Goal: Information Seeking & Learning: Learn about a topic

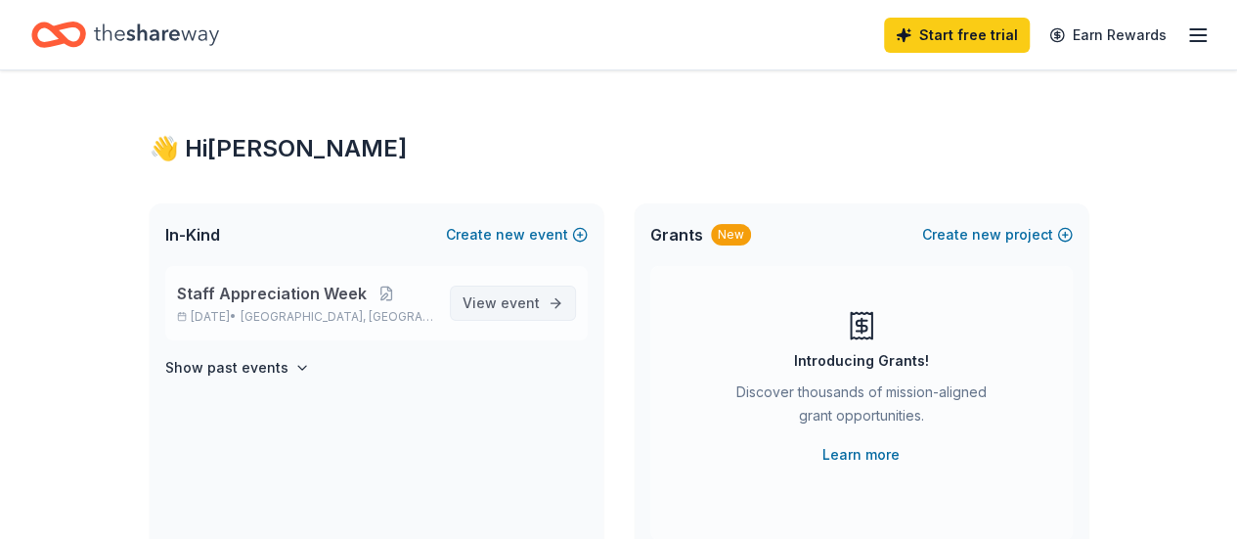
click at [487, 300] on span "View event" at bounding box center [500, 302] width 77 height 23
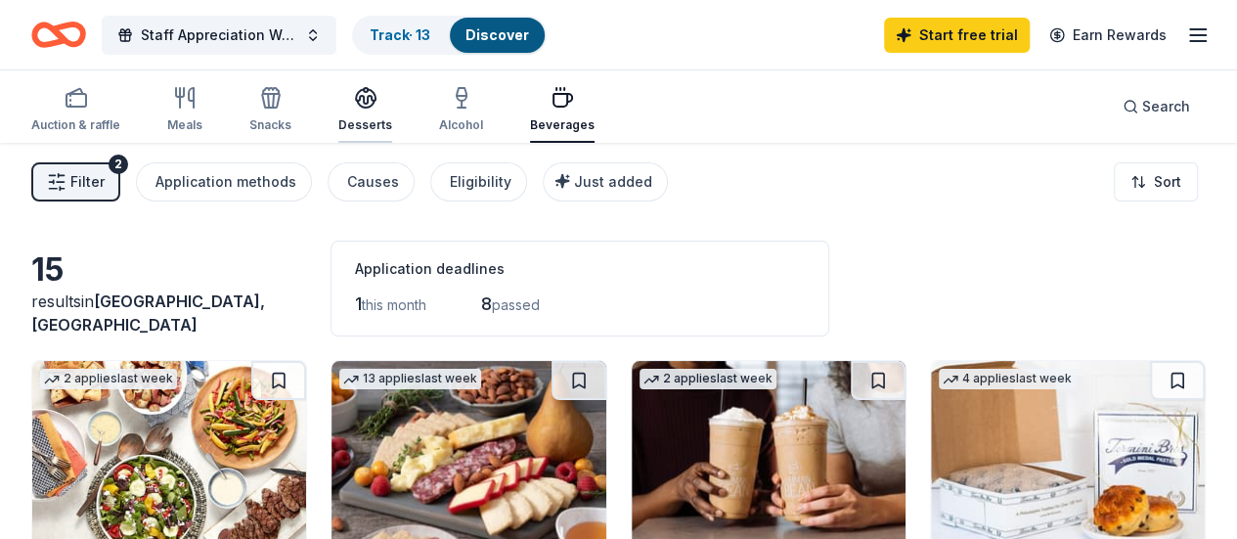
click at [374, 104] on icon "button" at bounding box center [366, 104] width 18 height 7
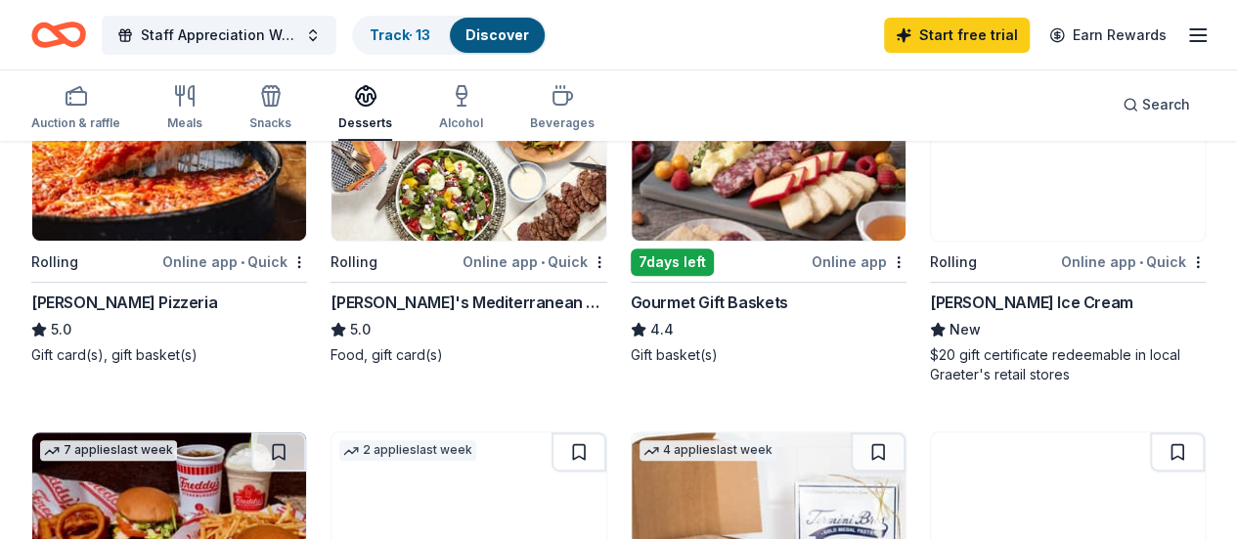
scroll to position [196, 0]
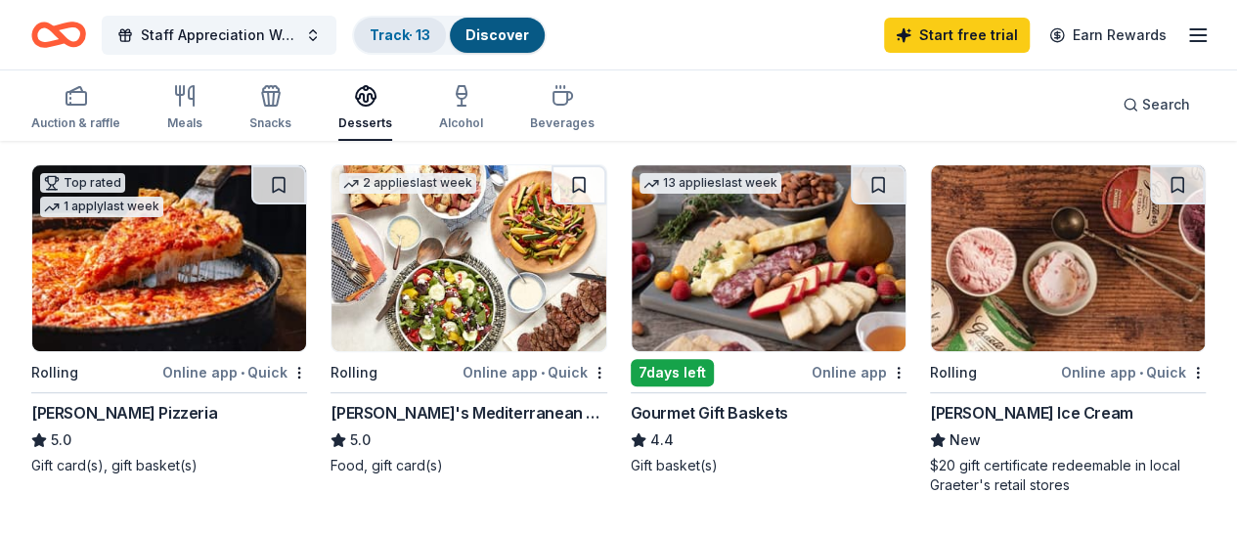
click at [430, 34] on link "Track · 13" at bounding box center [400, 34] width 61 height 17
click at [410, 33] on link "Track · 13" at bounding box center [400, 34] width 61 height 17
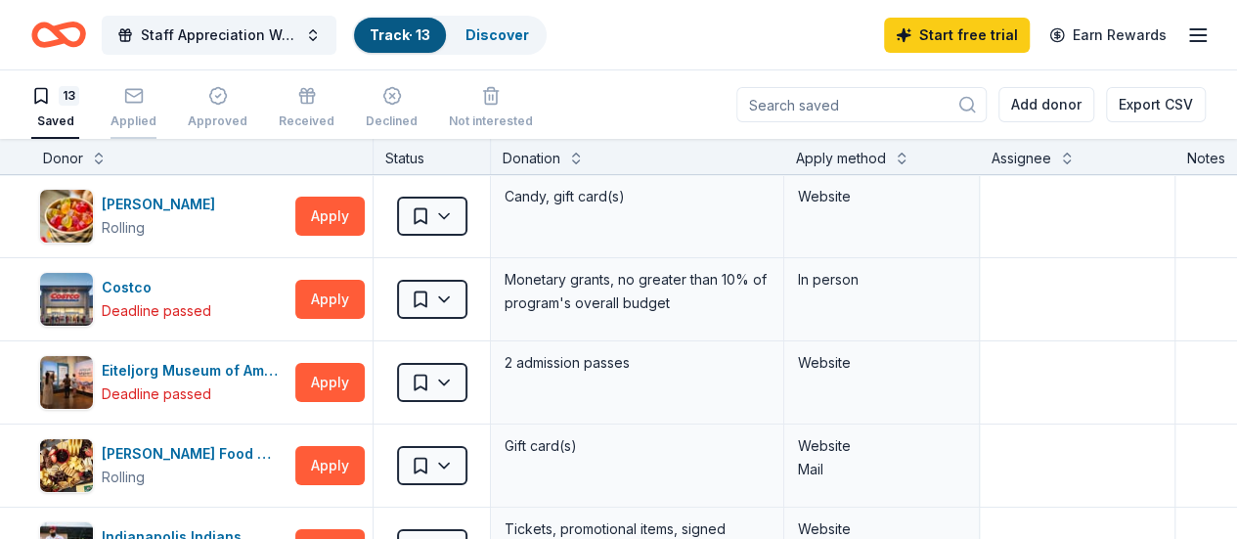
click at [144, 93] on icon "button" at bounding box center [134, 96] width 20 height 20
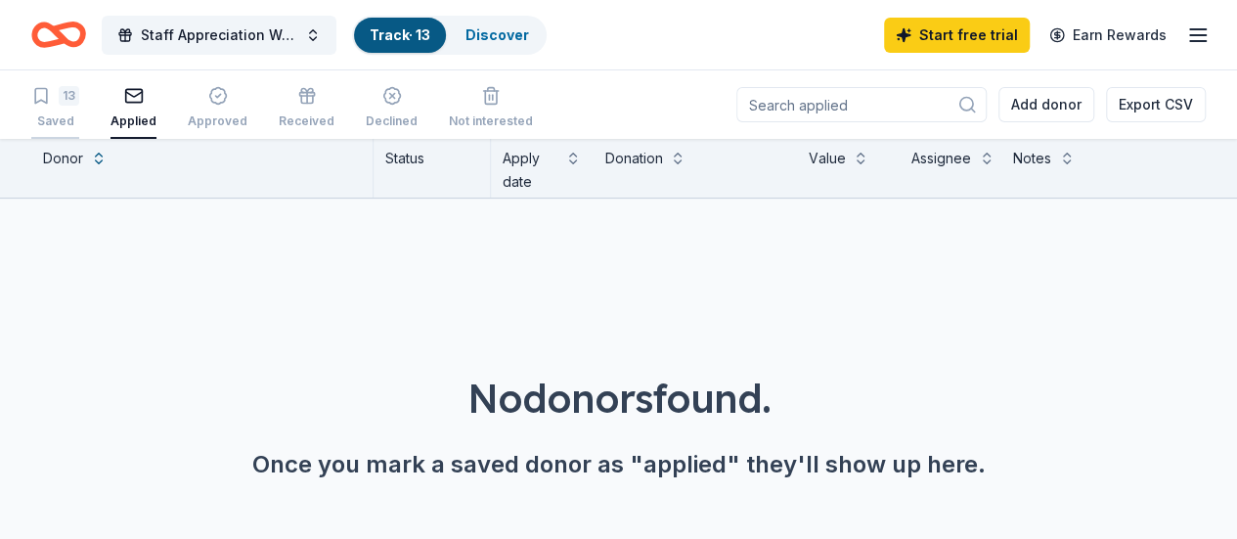
click at [79, 107] on div "13 Saved" at bounding box center [55, 107] width 48 height 43
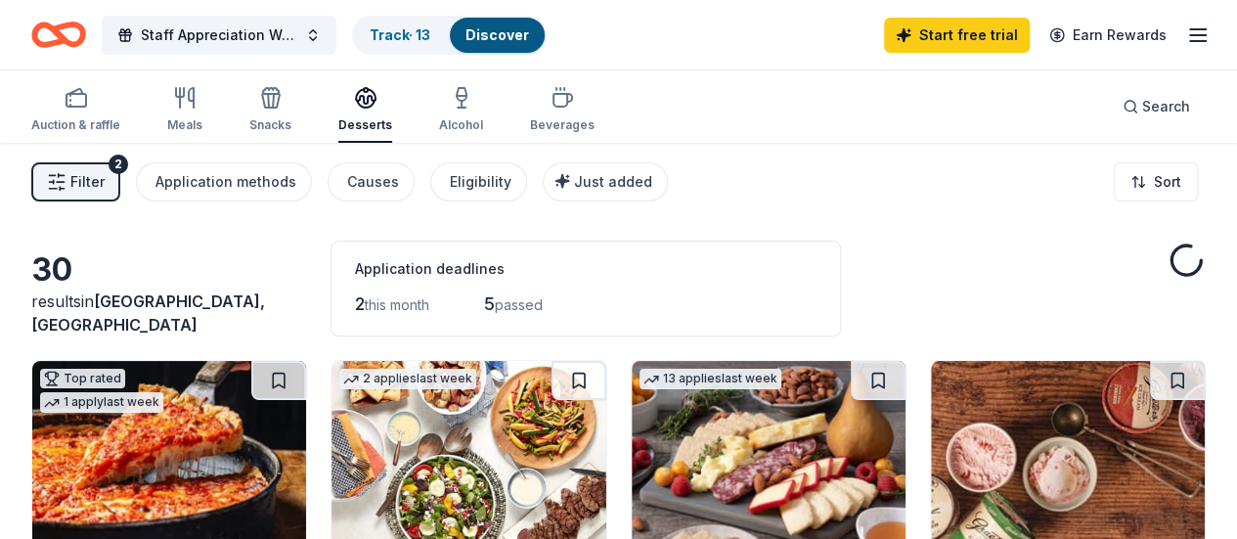
scroll to position [196, 0]
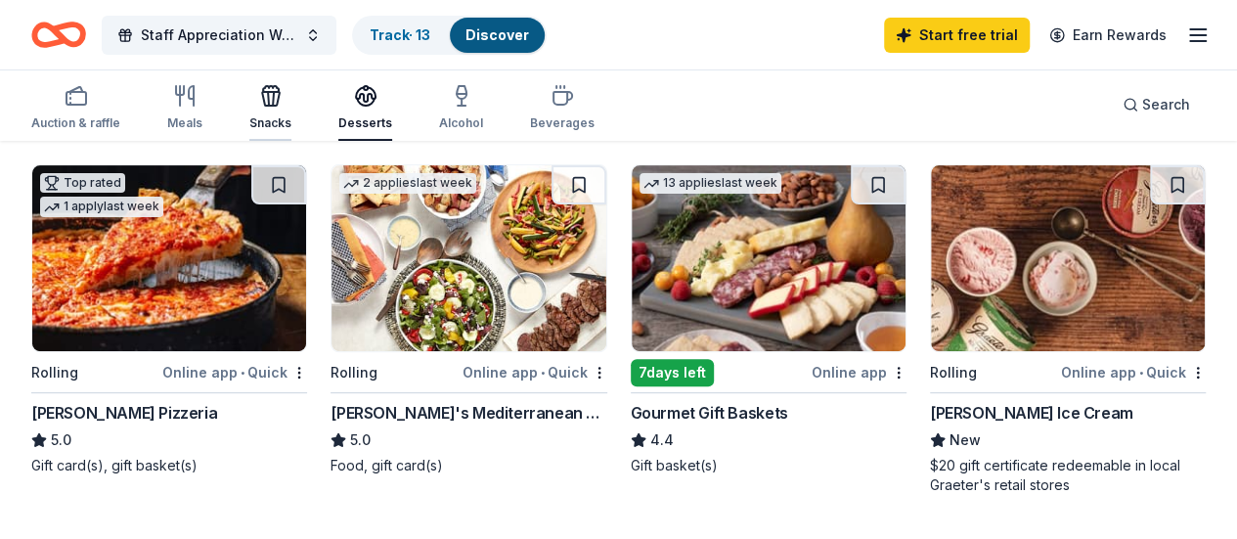
click at [280, 92] on icon "button" at bounding box center [271, 99] width 18 height 14
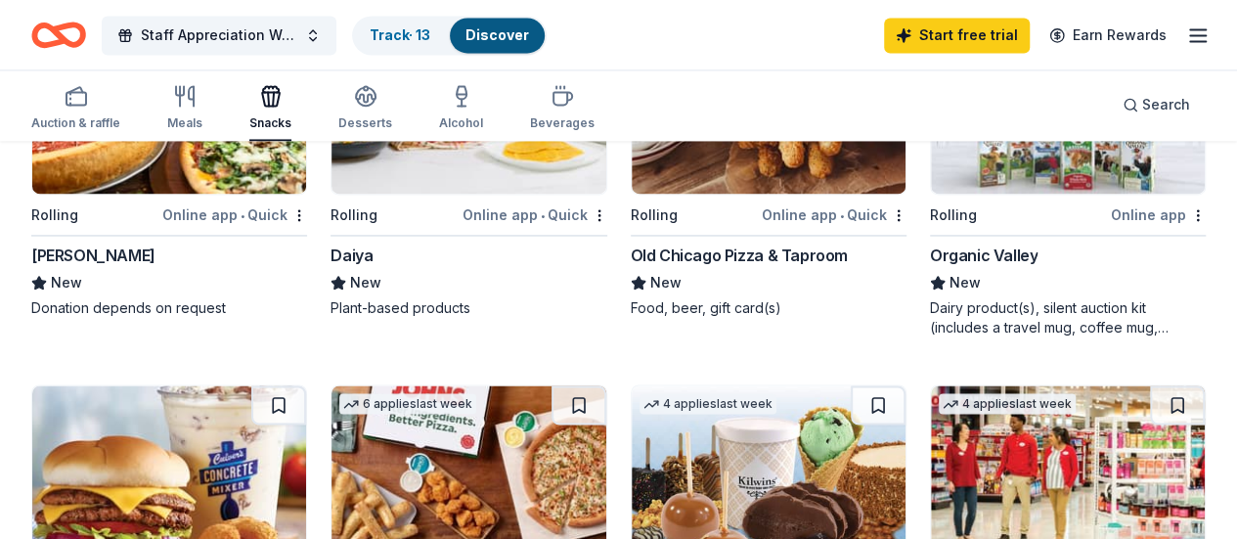
scroll to position [1369, 0]
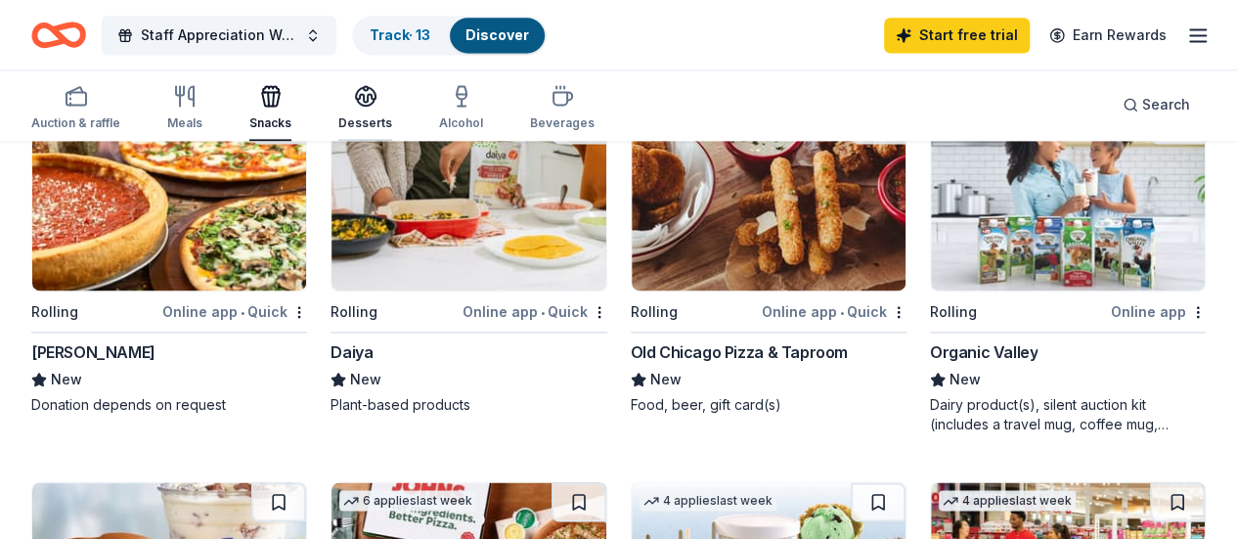
click at [377, 98] on icon "button" at bounding box center [365, 95] width 23 height 23
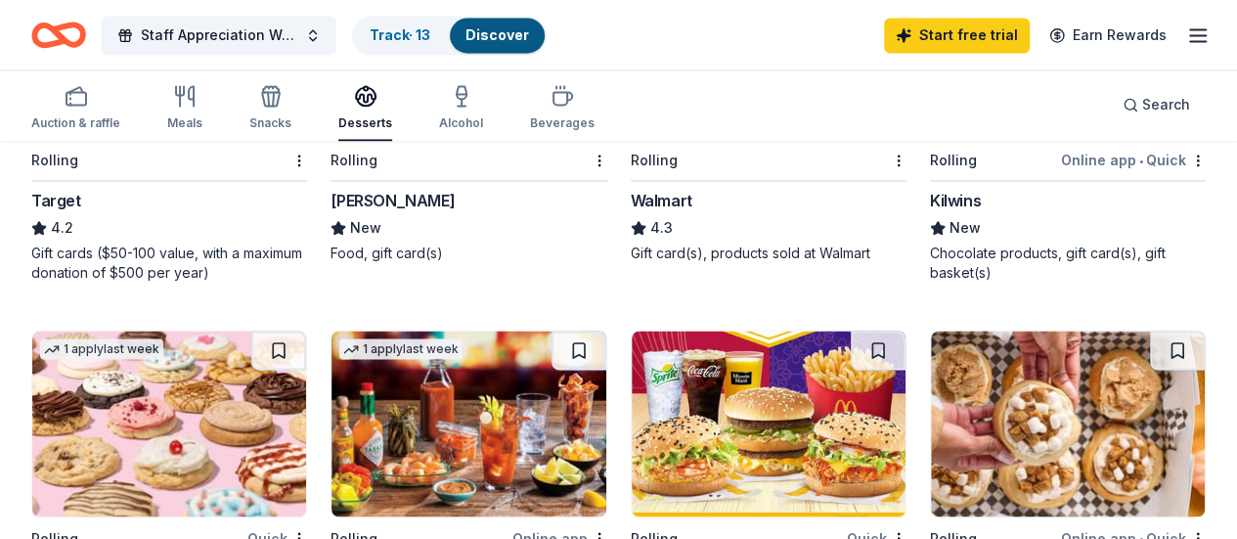
scroll to position [1369, 0]
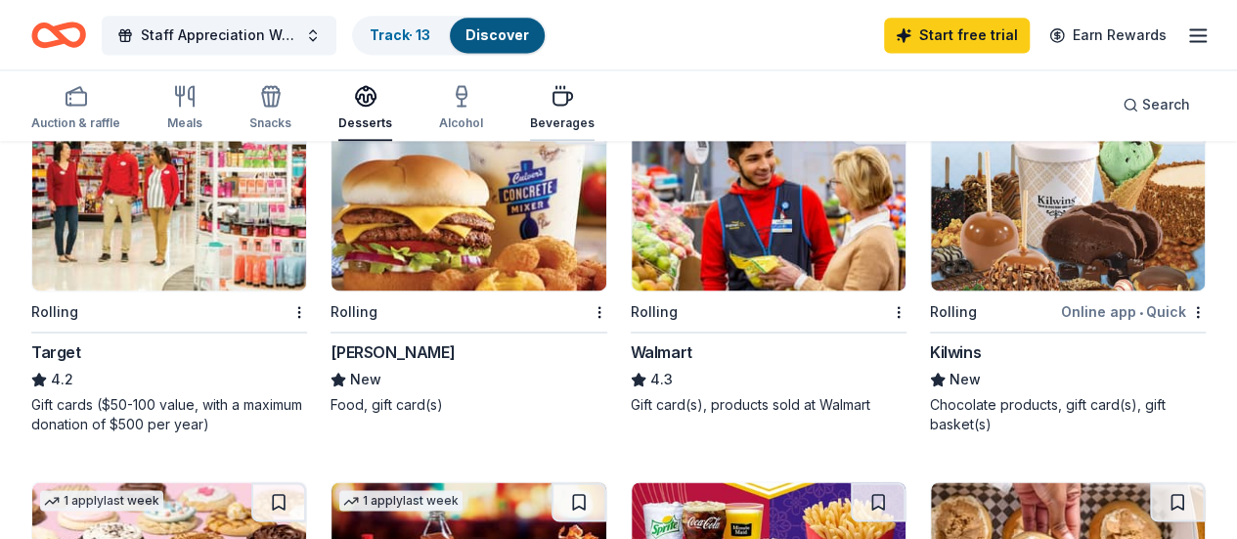
click at [567, 95] on icon "button" at bounding box center [561, 95] width 23 height 23
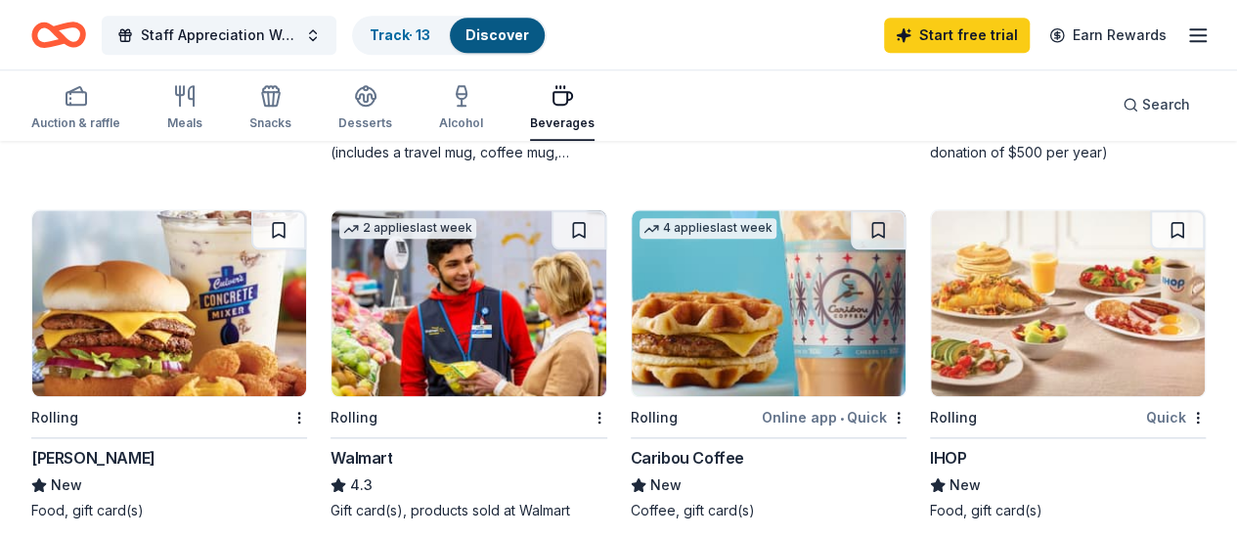
scroll to position [782, 0]
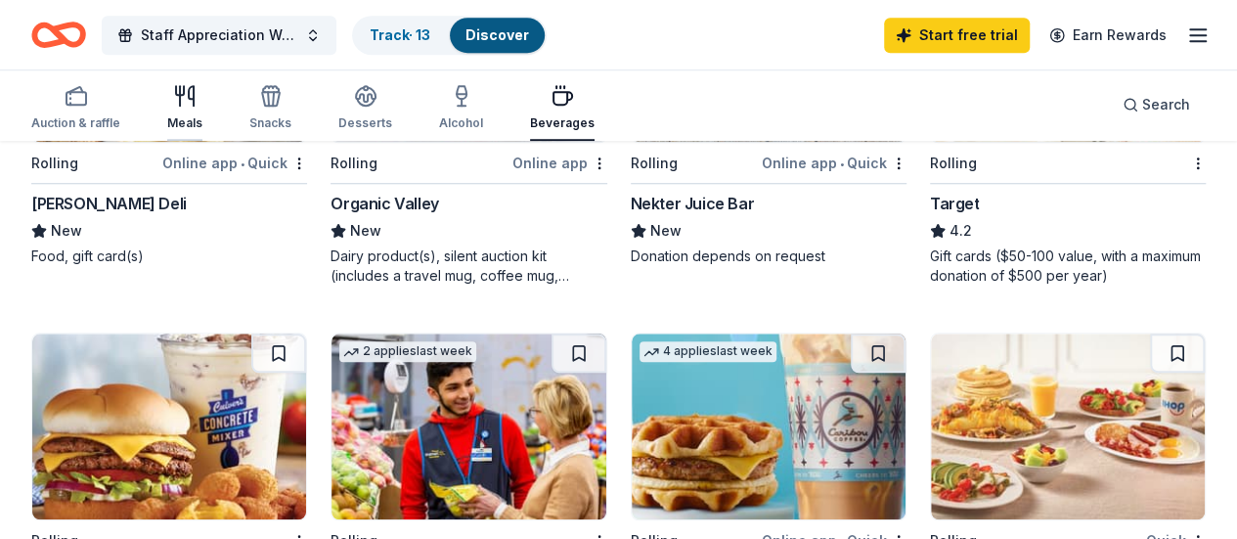
click at [188, 110] on div "Meals" at bounding box center [184, 107] width 35 height 47
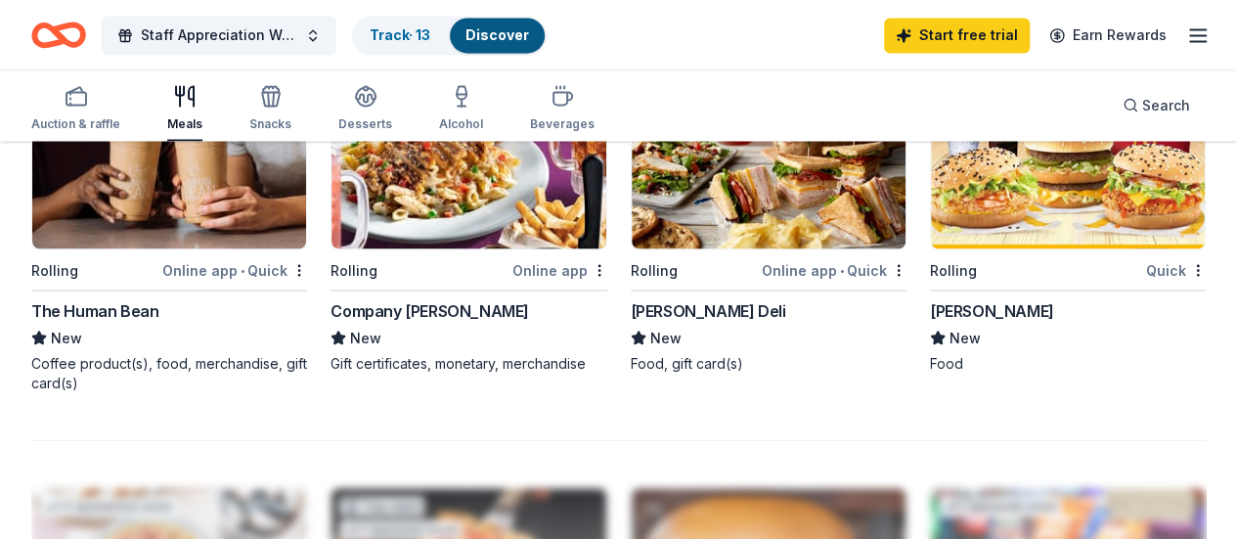
scroll to position [1858, 0]
